Goal: Task Accomplishment & Management: Manage account settings

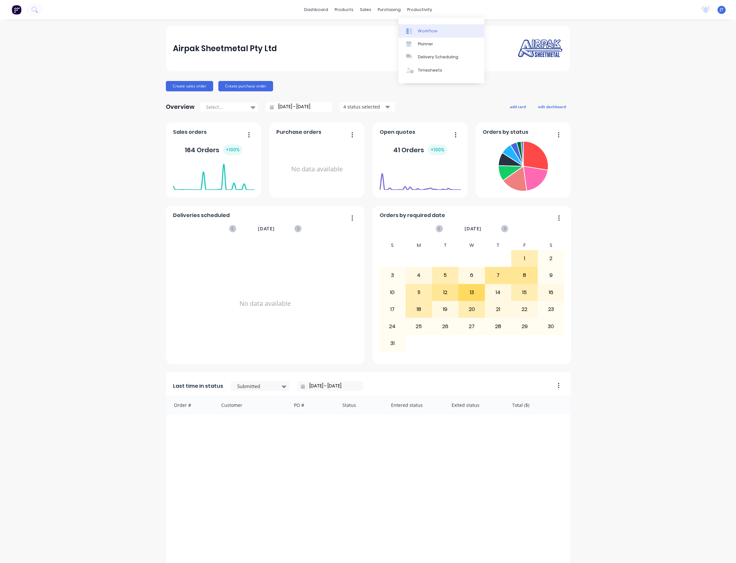
click at [432, 28] on div "Workflow" at bounding box center [427, 31] width 19 height 6
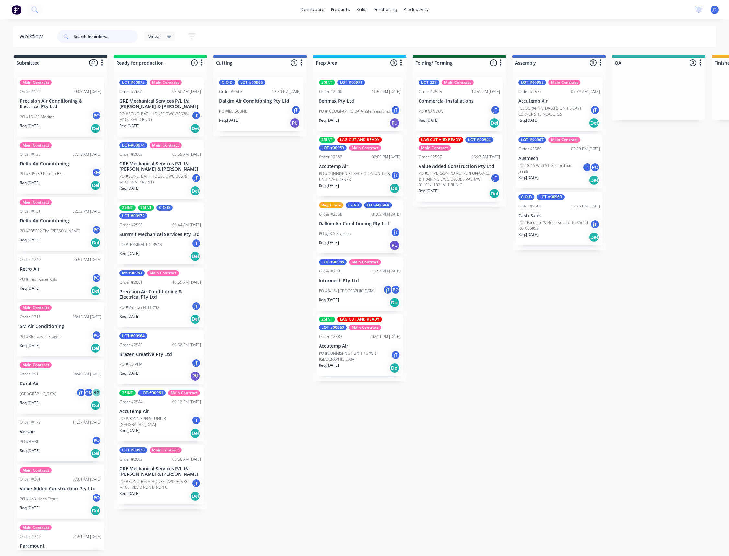
click at [114, 35] on input "text" at bounding box center [106, 36] width 64 height 13
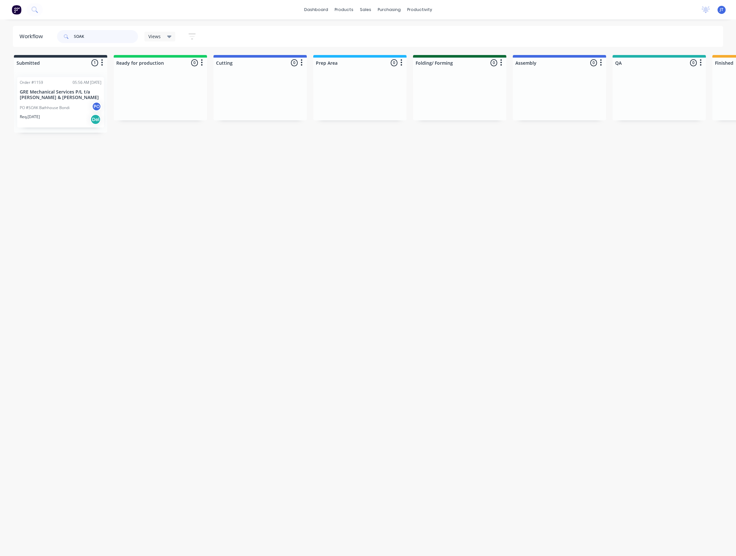
type input "SOAK"
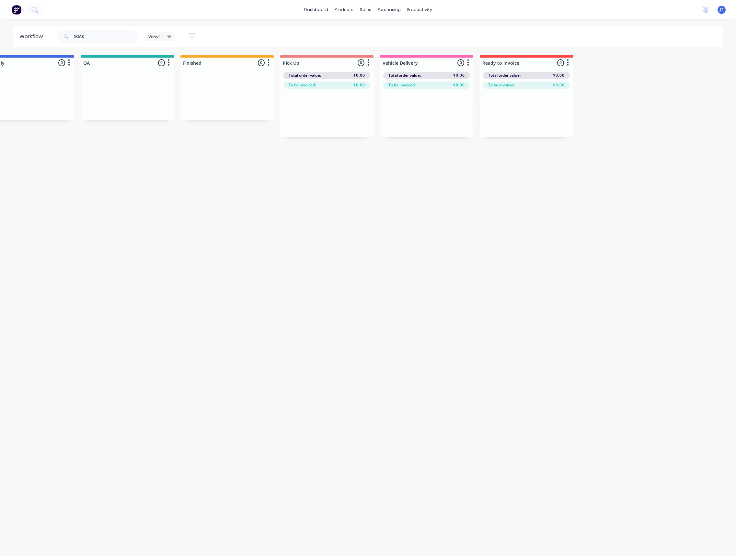
drag, startPoint x: 359, startPoint y: 283, endPoint x: 453, endPoint y: 265, distance: 96.4
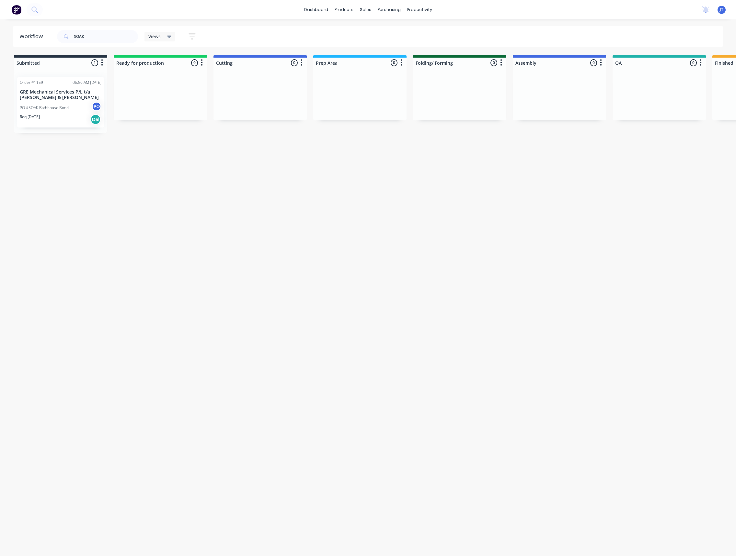
drag, startPoint x: 419, startPoint y: 278, endPoint x: 273, endPoint y: 296, distance: 146.6
drag, startPoint x: 102, startPoint y: 30, endPoint x: 65, endPoint y: 35, distance: 37.2
click at [65, 35] on div "SOAK" at bounding box center [97, 36] width 81 height 13
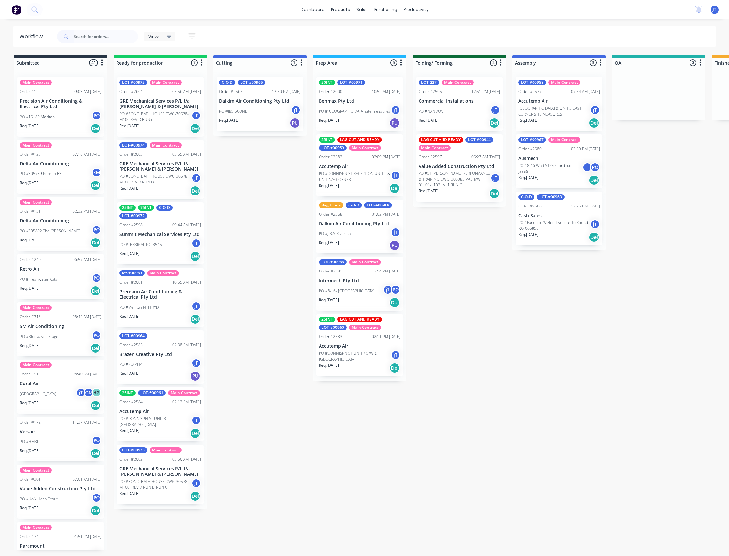
click at [153, 128] on div "Req. [DATE] Del" at bounding box center [161, 128] width 82 height 11
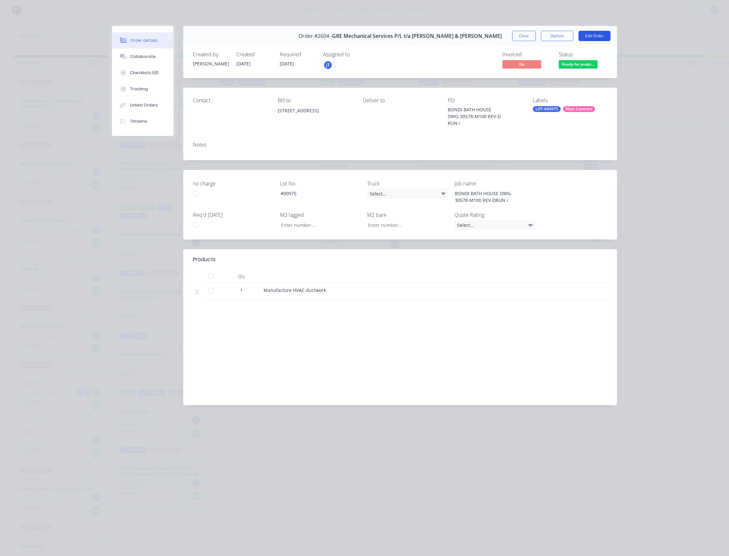
click at [591, 33] on button "Edit Order" at bounding box center [595, 36] width 32 height 10
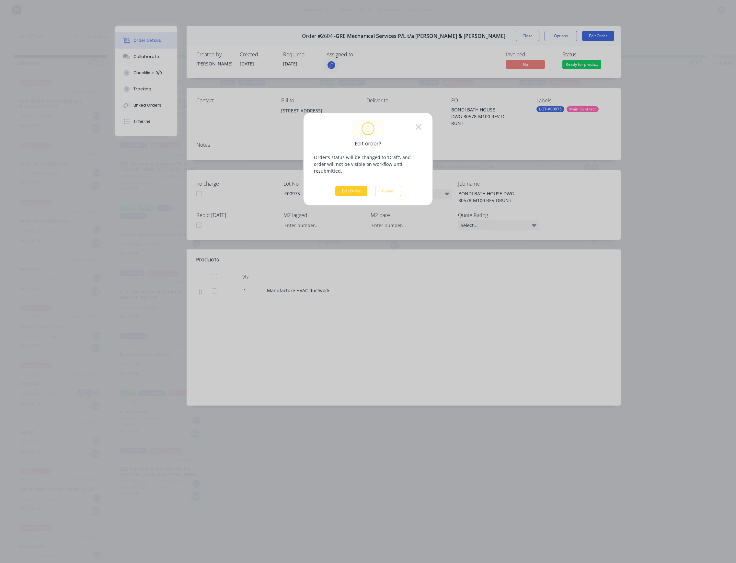
click at [349, 186] on button "Edit Order" at bounding box center [351, 191] width 32 height 10
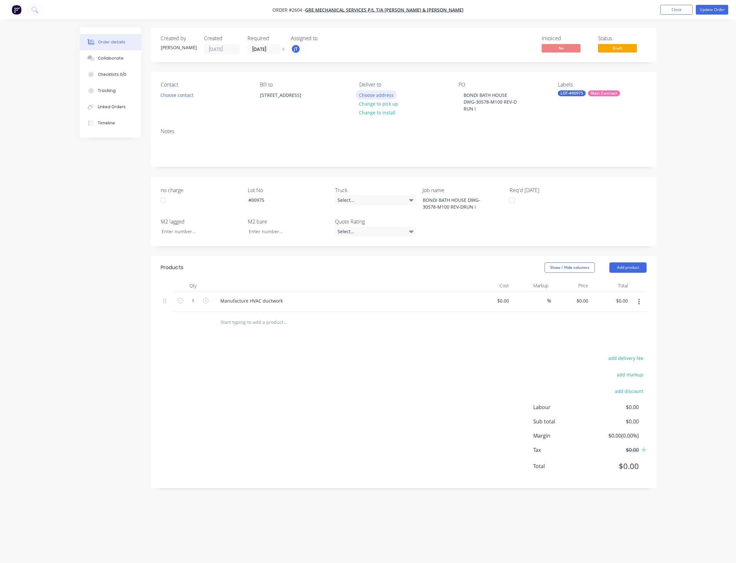
click at [389, 91] on button "Choose address" at bounding box center [376, 94] width 41 height 9
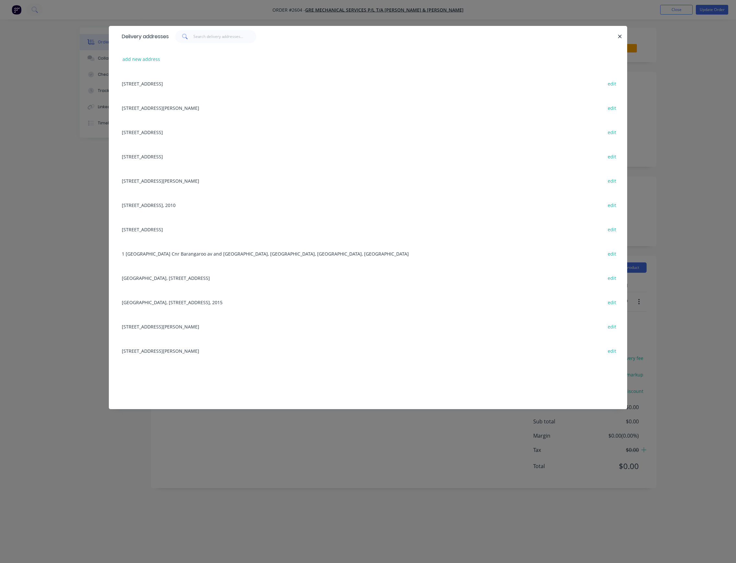
click at [195, 105] on div "[STREET_ADDRESS][PERSON_NAME] edit" at bounding box center [368, 108] width 499 height 24
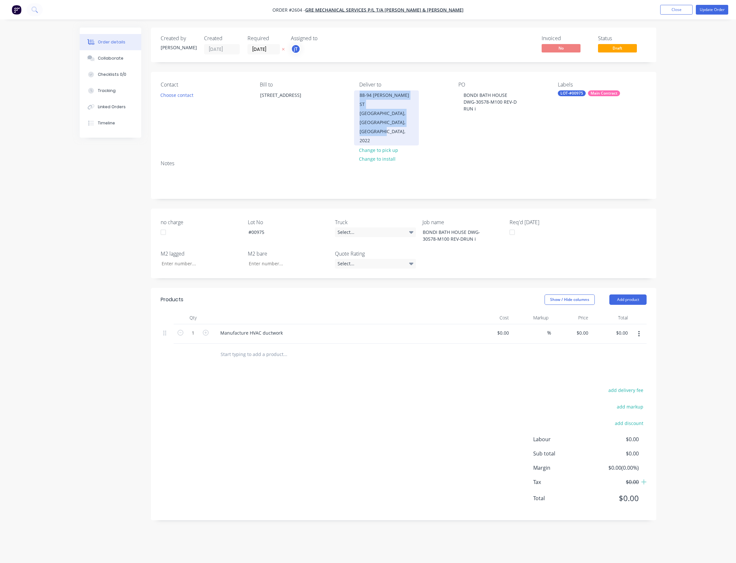
drag, startPoint x: 371, startPoint y: 119, endPoint x: 358, endPoint y: 97, distance: 25.2
click at [358, 97] on div "88-94 [PERSON_NAME][GEOGRAPHIC_DATA], [GEOGRAPHIC_DATA], [GEOGRAPHIC_DATA], 2022" at bounding box center [386, 117] width 65 height 55
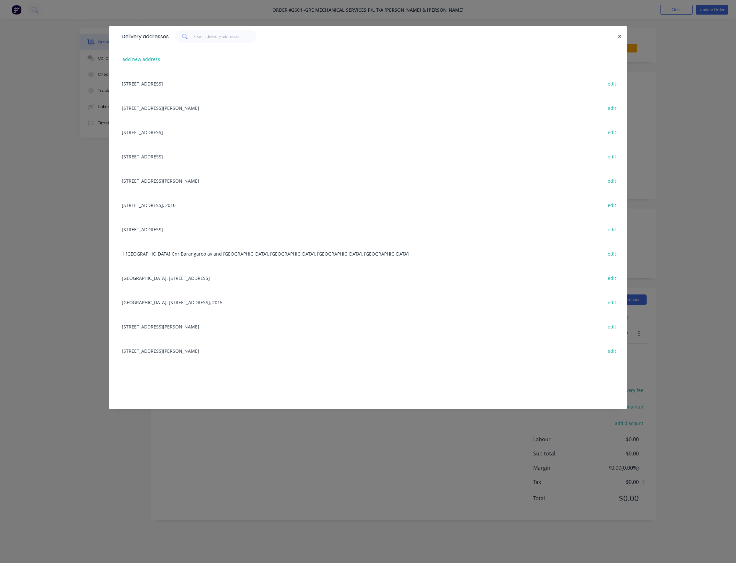
click at [177, 104] on div "[STREET_ADDRESS][PERSON_NAME] edit" at bounding box center [368, 108] width 499 height 24
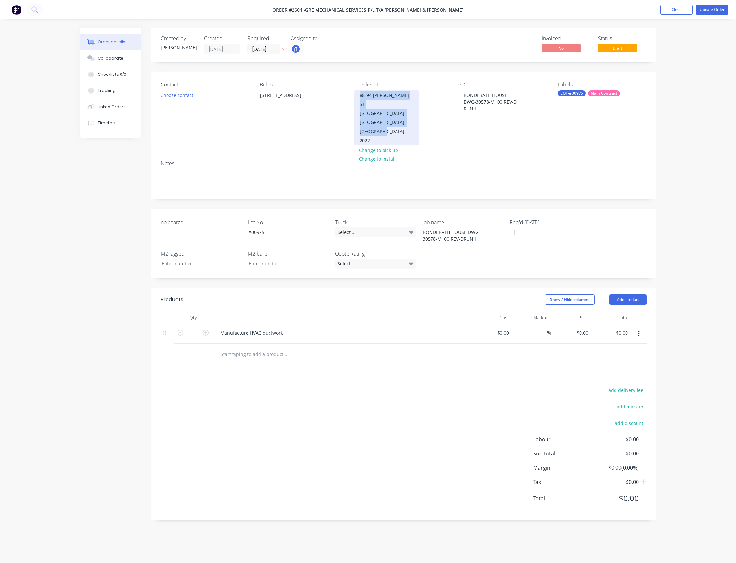
drag, startPoint x: 372, startPoint y: 122, endPoint x: 359, endPoint y: 95, distance: 29.8
click at [359, 95] on div "88-94 [PERSON_NAME][GEOGRAPHIC_DATA], [GEOGRAPHIC_DATA], [GEOGRAPHIC_DATA], 2022" at bounding box center [386, 117] width 65 height 55
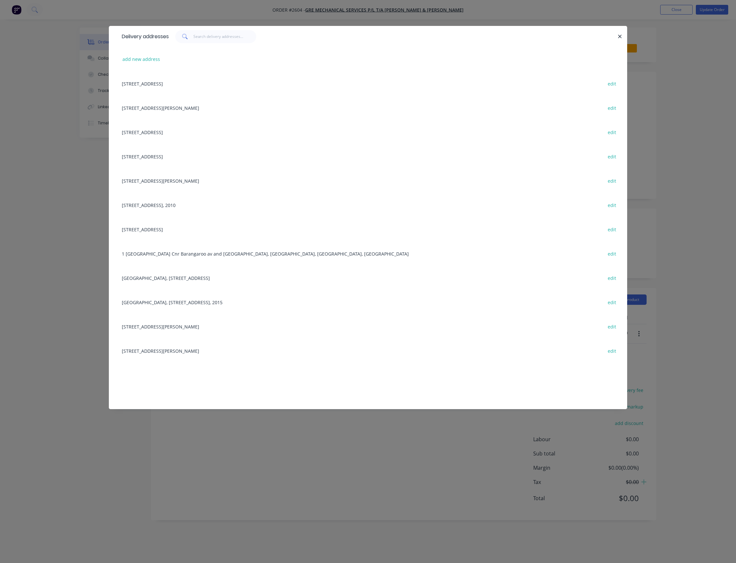
drag, startPoint x: 259, startPoint y: 106, endPoint x: 121, endPoint y: 101, distance: 138.4
click at [121, 101] on div "[STREET_ADDRESS][PERSON_NAME] edit" at bounding box center [368, 108] width 499 height 24
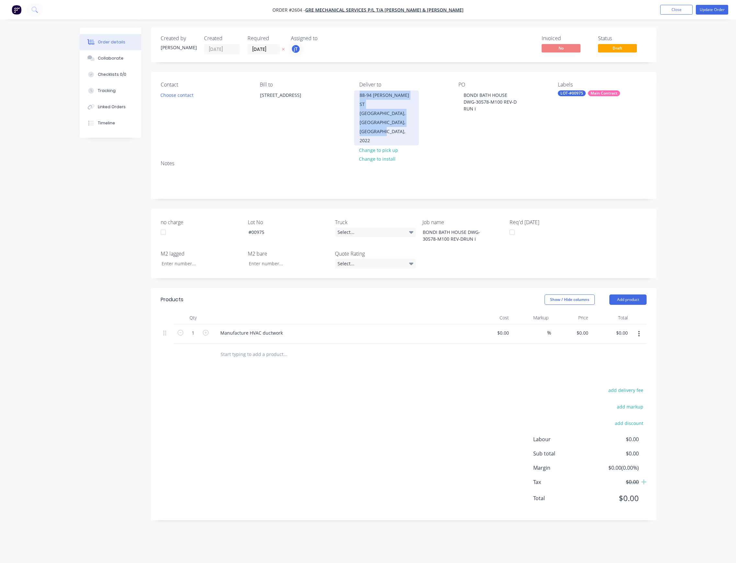
drag, startPoint x: 374, startPoint y: 122, endPoint x: 357, endPoint y: 94, distance: 33.0
click at [357, 94] on div "88-94 [PERSON_NAME][GEOGRAPHIC_DATA], [GEOGRAPHIC_DATA], [GEOGRAPHIC_DATA], 2022" at bounding box center [386, 117] width 65 height 55
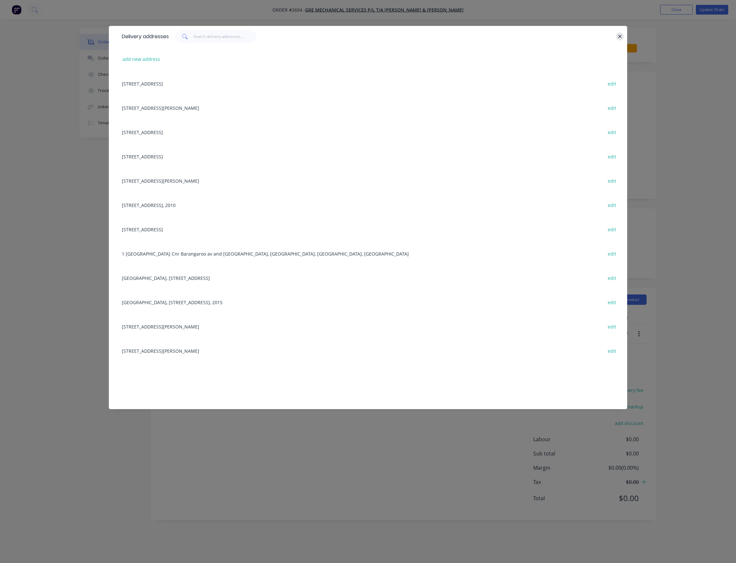
click at [619, 38] on icon "button" at bounding box center [620, 37] width 4 height 6
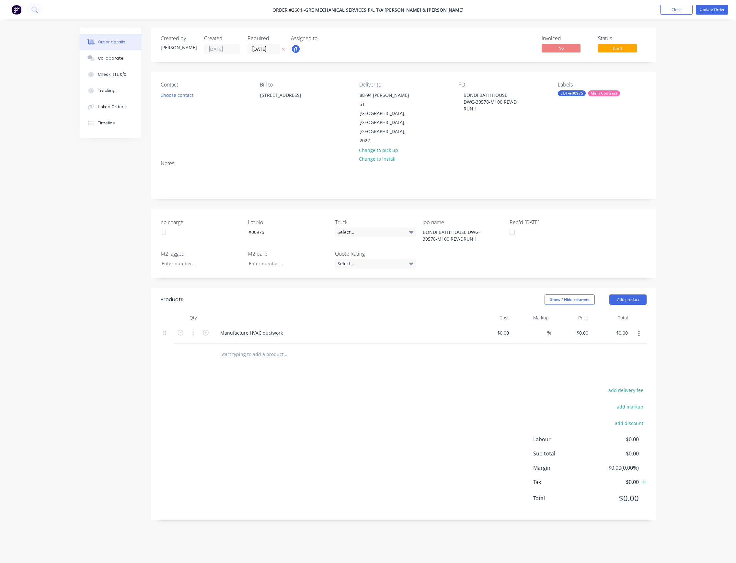
click at [722, 15] on nav "Order #2604 - GRE Mechanical Services P/L t/a [PERSON_NAME] & [PERSON_NAME] Add…" at bounding box center [368, 9] width 736 height 19
click at [722, 12] on button "Update Order" at bounding box center [712, 10] width 32 height 10
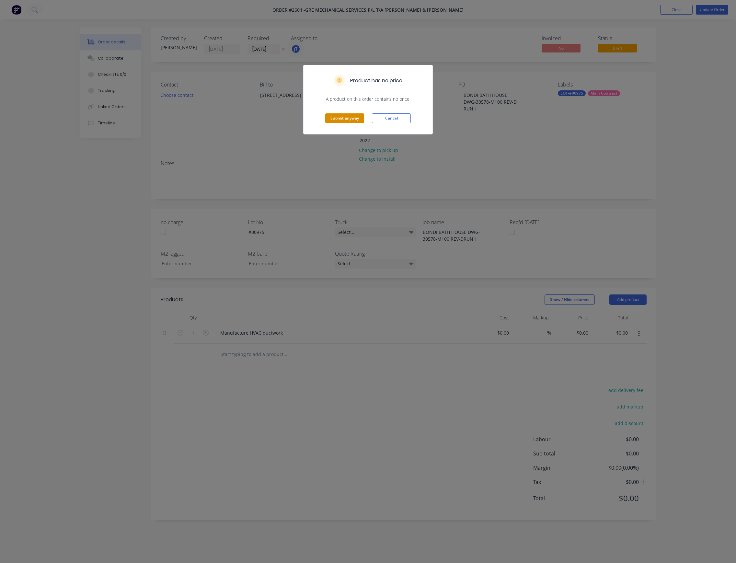
click at [348, 115] on button "Submit anyway" at bounding box center [344, 118] width 39 height 10
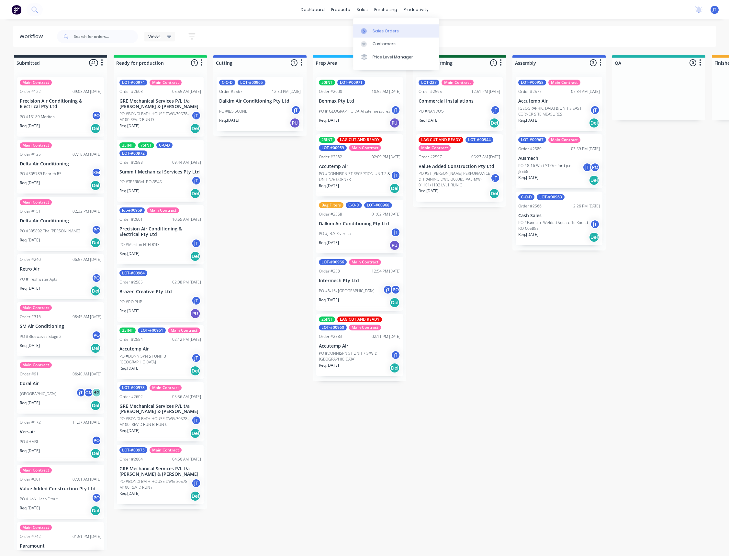
click at [372, 25] on link "Sales Orders" at bounding box center [396, 30] width 86 height 13
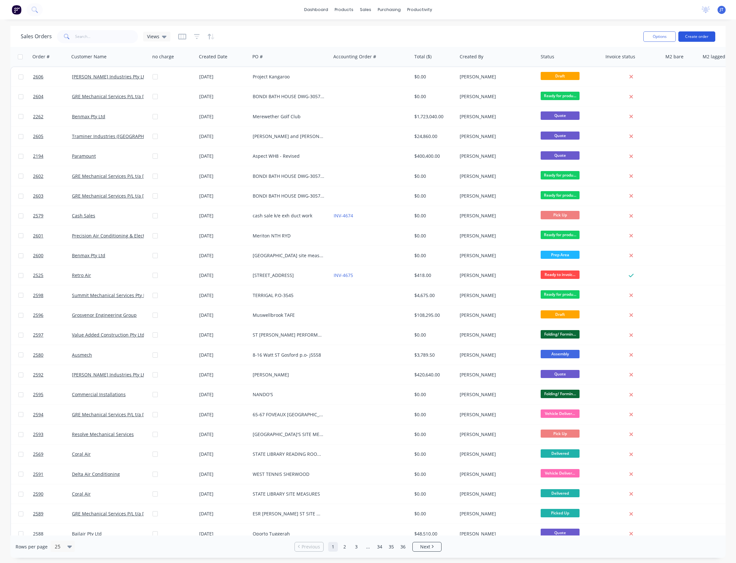
click at [691, 38] on button "Create order" at bounding box center [696, 36] width 37 height 10
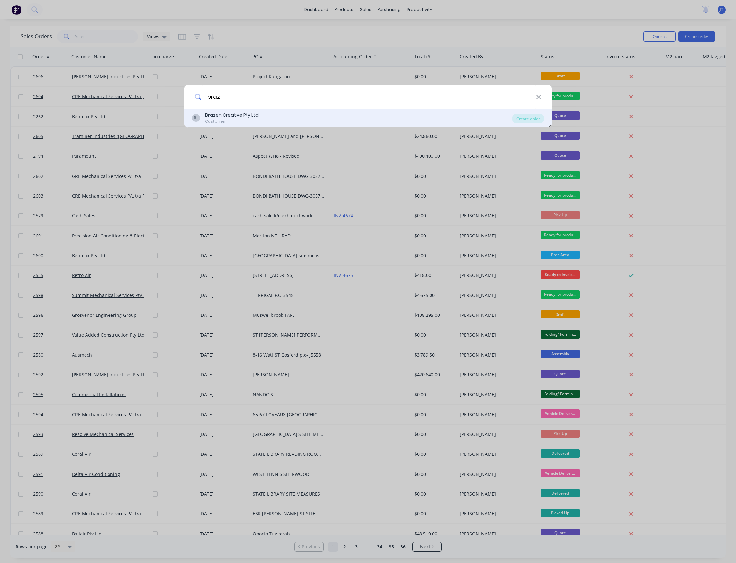
type input "braz"
click at [257, 120] on div "Customer" at bounding box center [231, 122] width 53 height 6
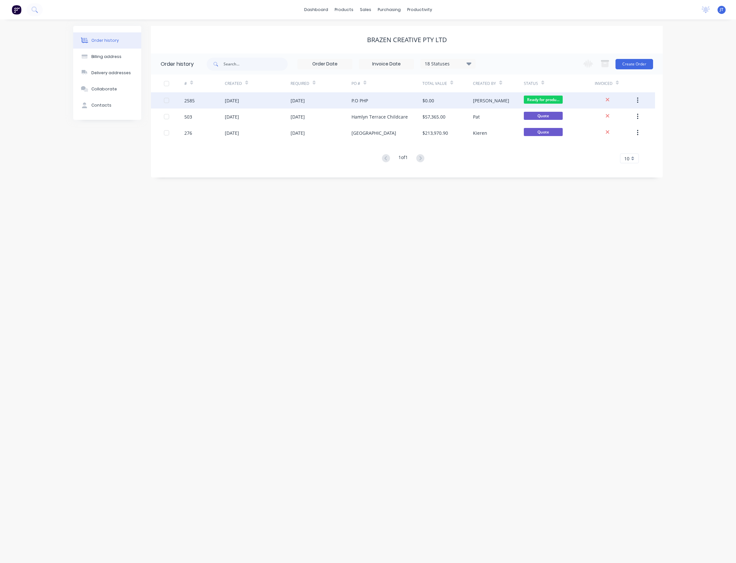
click at [450, 101] on div "$0.00" at bounding box center [447, 100] width 51 height 16
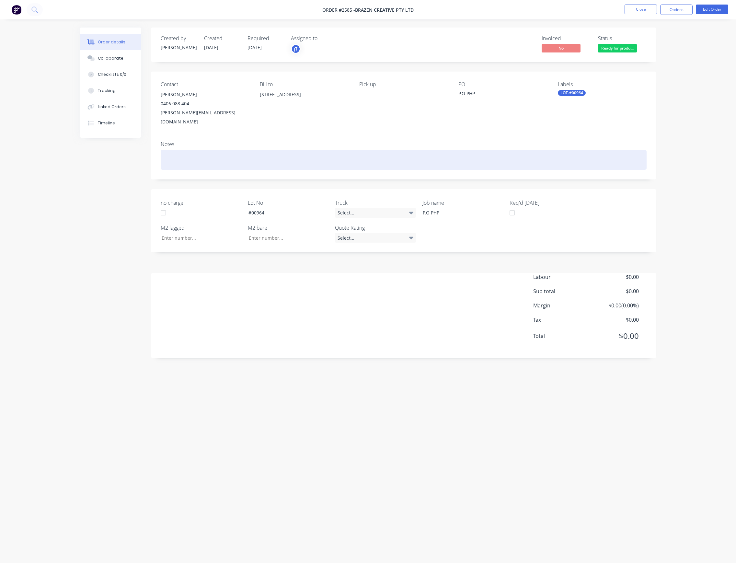
click at [231, 153] on div at bounding box center [404, 160] width 486 height 20
click at [251, 153] on div "waiting on price from central coast sheetmetal" at bounding box center [404, 160] width 486 height 20
